Goal: Find specific page/section: Find specific page/section

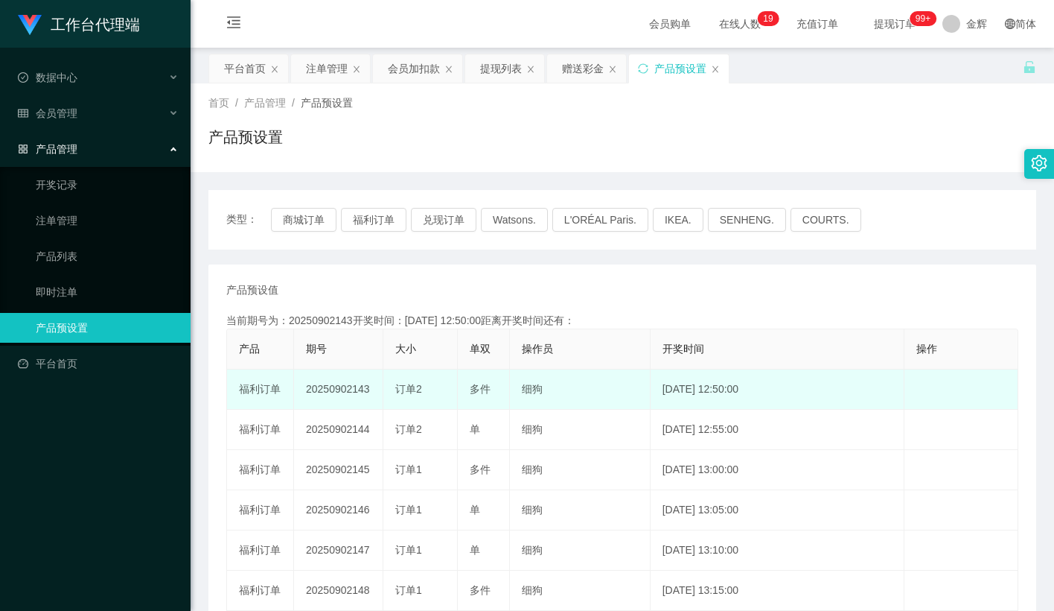
click at [346, 384] on td "20250902143" at bounding box center [338, 389] width 89 height 40
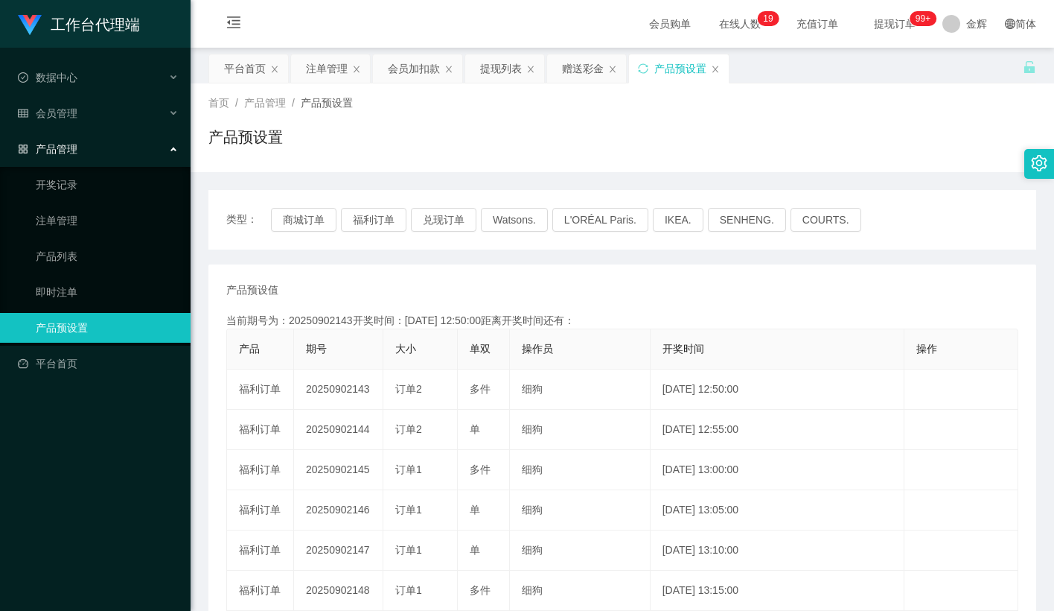
copy td "20250902143"
click at [844, 106] on div "首页 / 产品管理 / 产品预设置 /" at bounding box center [623, 103] width 828 height 16
click at [391, 213] on button "福利订单" at bounding box center [374, 220] width 66 height 24
click at [382, 215] on button "福利订单" at bounding box center [374, 220] width 66 height 24
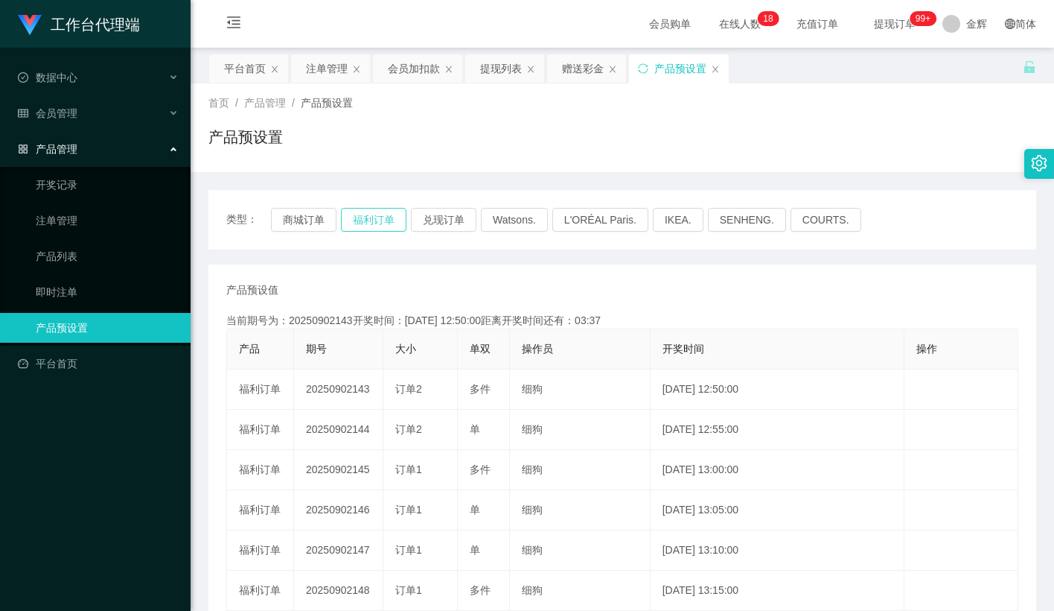
click at [374, 217] on button "福利订单" at bounding box center [374, 220] width 66 height 24
